Goal: Entertainment & Leisure: Consume media (video, audio)

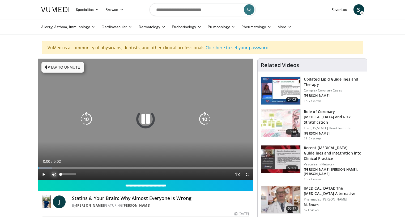
click at [53, 170] on span "Video Player" at bounding box center [54, 174] width 11 height 11
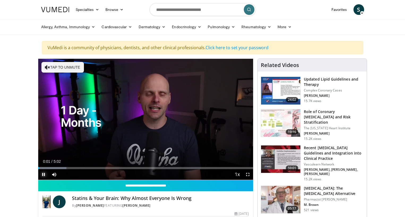
click at [42, 172] on span "Video Player" at bounding box center [43, 174] width 11 height 11
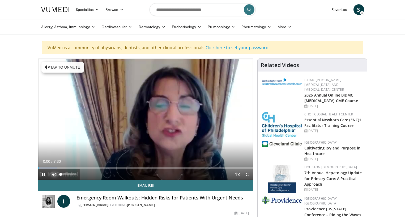
click at [54, 172] on span "Video Player" at bounding box center [54, 174] width 11 height 11
click at [43, 175] on span "Video Player" at bounding box center [43, 174] width 11 height 11
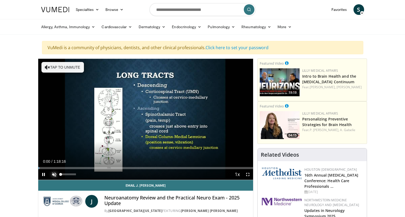
click at [52, 174] on span "Video Player" at bounding box center [54, 174] width 11 height 11
click at [42, 174] on span "Video Player" at bounding box center [43, 174] width 11 height 11
